Goal: Task Accomplishment & Management: Manage account settings

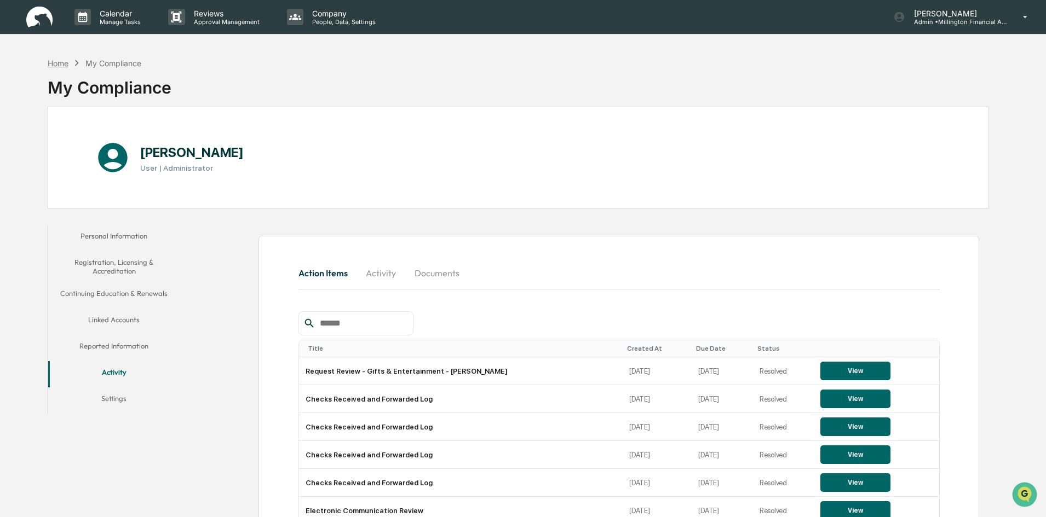
click at [57, 65] on div "Home" at bounding box center [58, 63] width 21 height 9
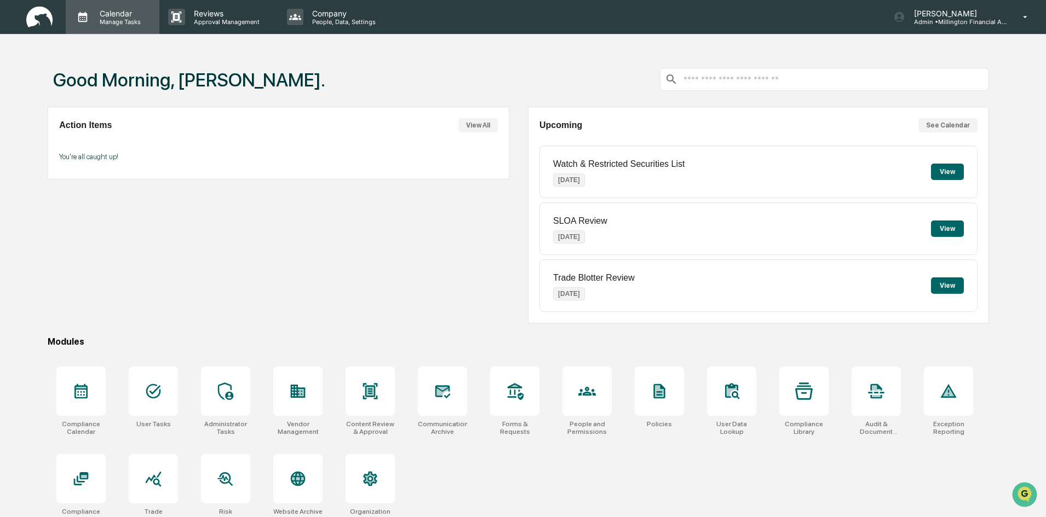
click at [116, 23] on p "Manage Tasks" at bounding box center [118, 22] width 55 height 8
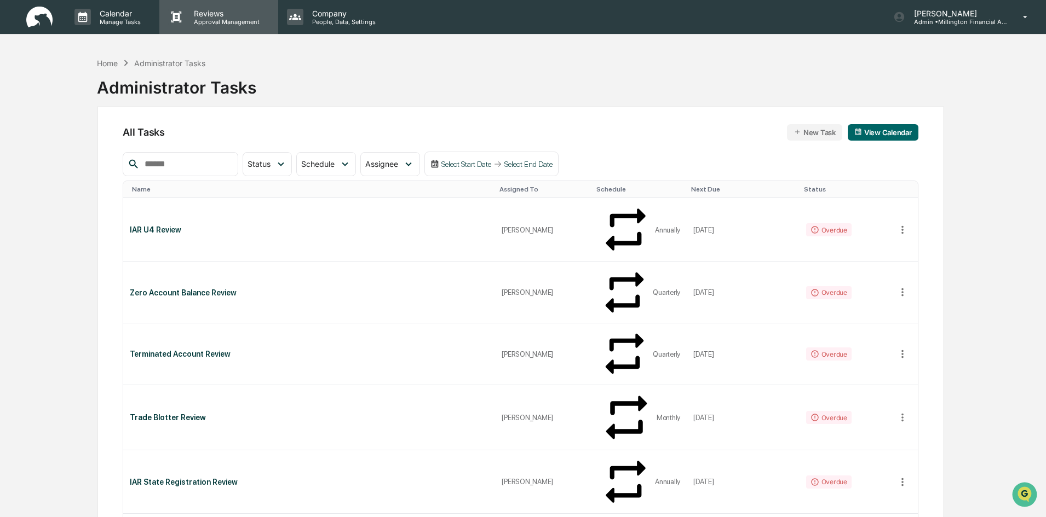
click at [207, 11] on p "Reviews" at bounding box center [225, 13] width 80 height 9
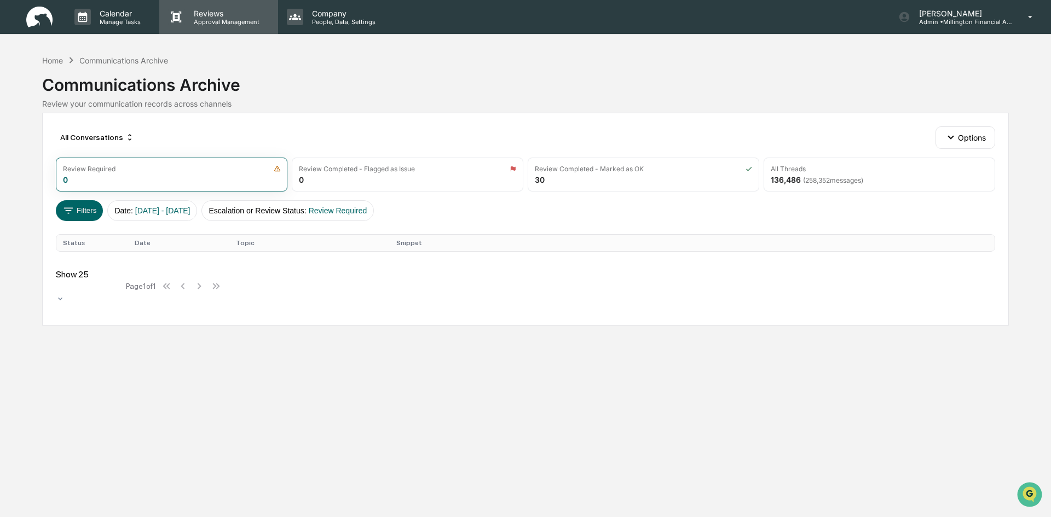
click at [231, 22] on p "Approval Management" at bounding box center [225, 22] width 80 height 8
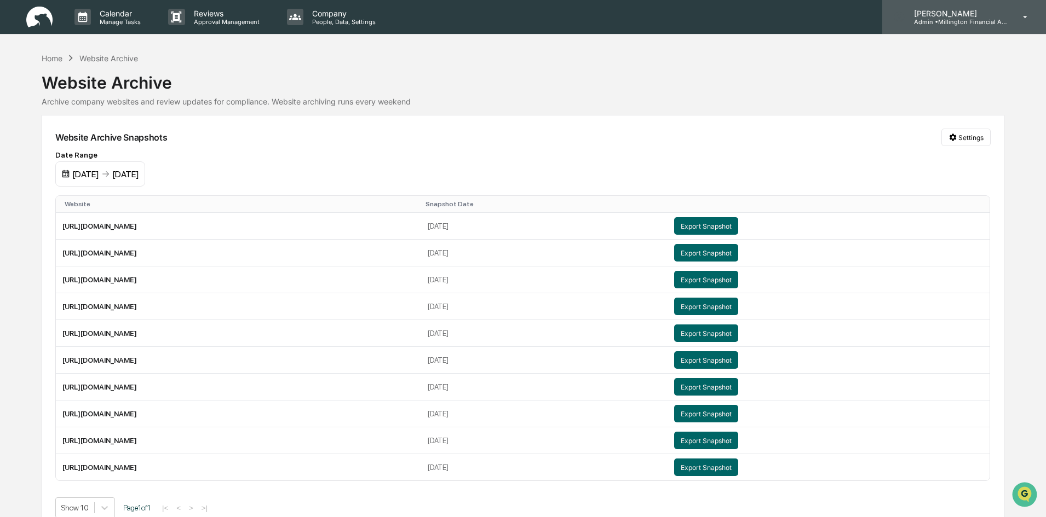
click at [971, 23] on p "Admin • Millington Financial Advisors, LLC" at bounding box center [956, 22] width 102 height 8
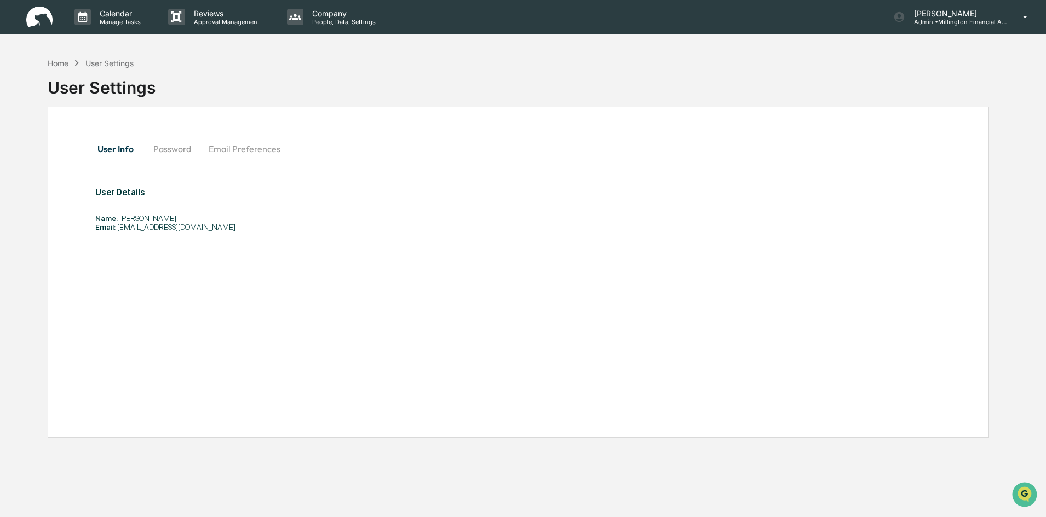
click at [182, 147] on button "Password" at bounding box center [172, 149] width 55 height 26
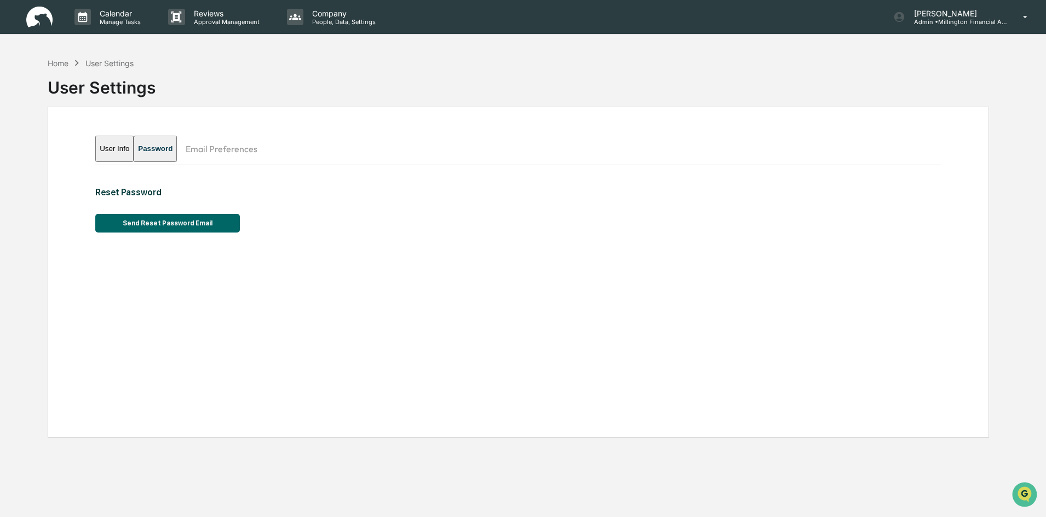
click at [259, 152] on button "Email Preferences" at bounding box center [221, 149] width 89 height 26
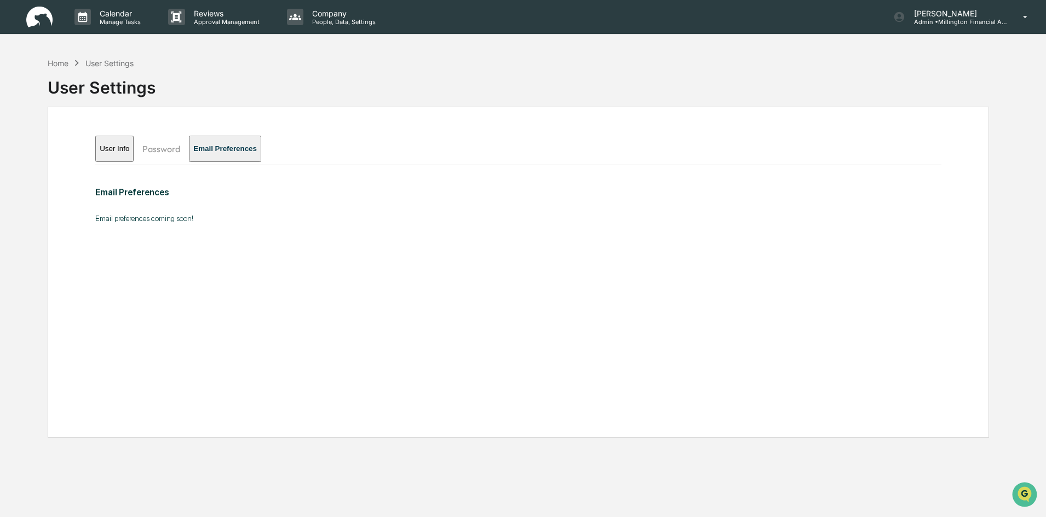
click at [125, 153] on button "User Info" at bounding box center [114, 149] width 38 height 26
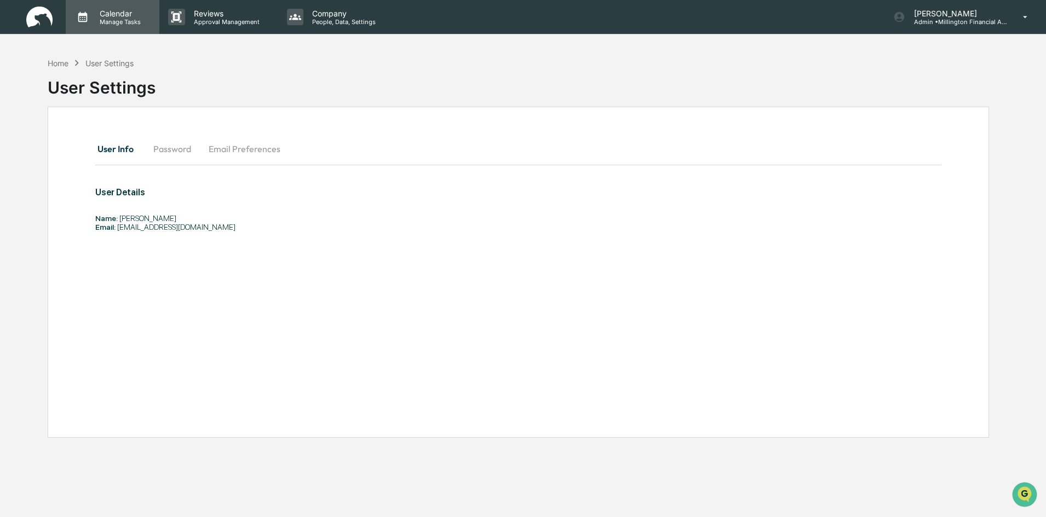
click at [128, 25] on p "Manage Tasks" at bounding box center [118, 22] width 55 height 8
